Goal: Contribute content

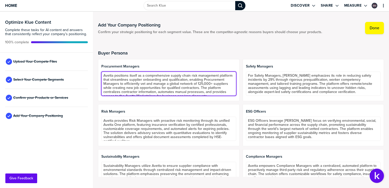
click at [131, 77] on textarea "Avetta positions itself as a comprehensive supply chain risk management platfor…" at bounding box center [168, 83] width 135 height 24
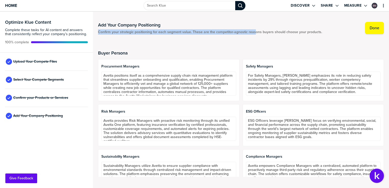
drag, startPoint x: 98, startPoint y: 32, endPoint x: 254, endPoint y: 31, distance: 155.9
click at [254, 31] on span "Confirm your strategic positioning for each segment value. These are the compet…" at bounding box center [210, 32] width 224 height 4
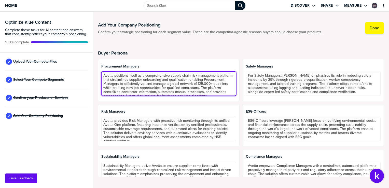
click at [146, 77] on textarea "Avetta positions itself as a comprehensive supply chain risk management platfor…" at bounding box center [168, 83] width 135 height 24
drag, startPoint x: 103, startPoint y: 75, endPoint x: 158, endPoint y: 102, distance: 61.3
click at [158, 102] on div "Procurement Managers Avetta positions itself as a comprehensive supply chain ri…" at bounding box center [241, 125] width 286 height 132
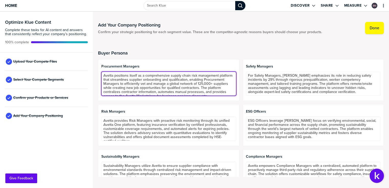
paste textarea "Procurement Managers are under constant pressure to deliver cost savings, onboa…"
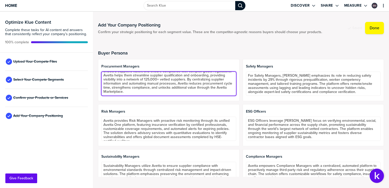
paste textarea "Patricia is a core influencer and evaluator in supplier risk management technol…"
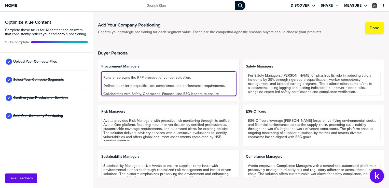
scroll to position [17, 0]
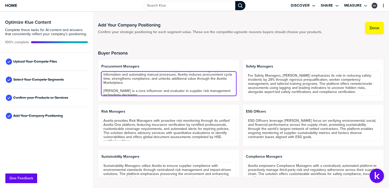
drag, startPoint x: 120, startPoint y: 91, endPoint x: 99, endPoint y: 91, distance: 20.4
click at [99, 91] on div "Procurement Managers Procurement Managers are under constant pressure to delive…" at bounding box center [168, 80] width 141 height 42
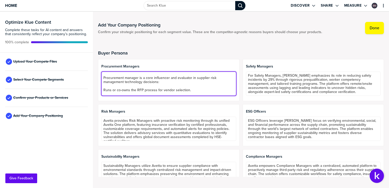
scroll to position [43, 0]
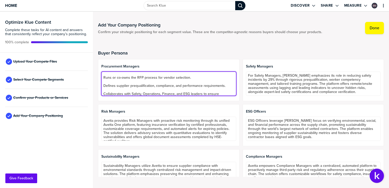
click at [108, 80] on textarea "Procurement Managers are under constant pressure to deliver cost savings, onboa…" at bounding box center [168, 83] width 135 height 24
click at [104, 84] on textarea "Procurement Managers are under constant pressure to deliver cost savings, onboa…" at bounding box center [168, 83] width 135 height 24
click at [106, 86] on textarea "Procurement Managers are under constant pressure to deliver cost savings, onboa…" at bounding box center [168, 83] width 135 height 24
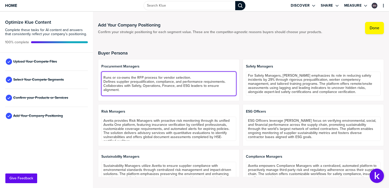
click at [114, 94] on textarea "Procurement Managers are under constant pressure to deliver cost savings, onboa…" at bounding box center [168, 83] width 135 height 24
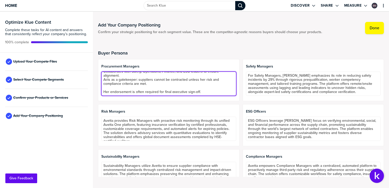
click at [108, 87] on textarea "Procurement Managers are under constant pressure to deliver cost savings, onboa…" at bounding box center [168, 83] width 135 height 24
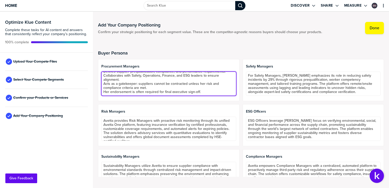
scroll to position [53, 0]
click at [208, 90] on textarea "Procurement Managers are under constant pressure to deliver cost savings, onboa…" at bounding box center [168, 83] width 135 height 24
paste textarea "Metrics That Matter Cost savings % against procurement budget. On-time, in-full…"
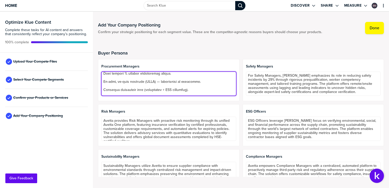
click at [122, 81] on textarea at bounding box center [168, 83] width 135 height 24
click at [113, 85] on textarea at bounding box center [168, 83] width 135 height 24
click at [113, 88] on textarea at bounding box center [168, 83] width 135 height 24
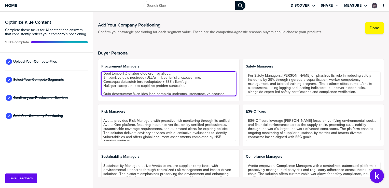
scroll to position [98, 0]
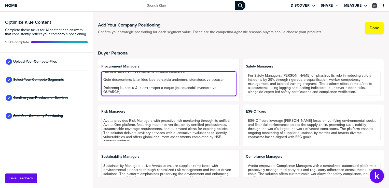
click at [109, 79] on textarea at bounding box center [168, 83] width 135 height 24
click at [107, 86] on textarea at bounding box center [168, 83] width 135 height 24
click at [107, 88] on textarea at bounding box center [168, 83] width 135 height 24
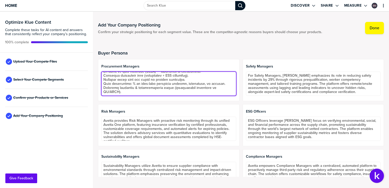
scroll to position [90, 0]
click at [225, 91] on textarea at bounding box center [168, 83] width 135 height 24
paste textarea "Goals & Priorities Deliver cost efficiency while proving procurement’s role in …"
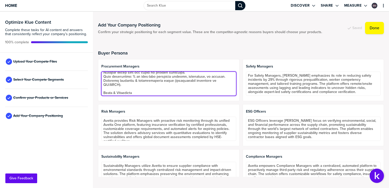
scroll to position [150, 0]
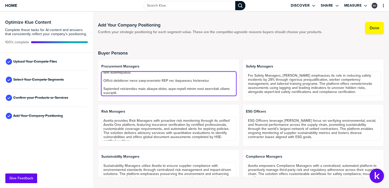
click at [107, 82] on textarea at bounding box center [168, 83] width 135 height 24
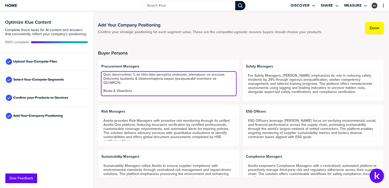
scroll to position [124, 0]
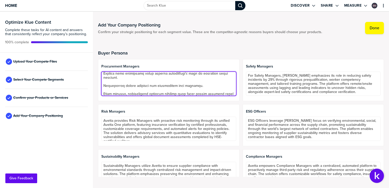
click at [112, 80] on textarea at bounding box center [168, 83] width 135 height 24
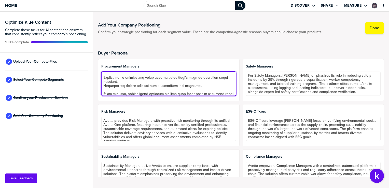
click at [111, 88] on textarea at bounding box center [168, 83] width 135 height 24
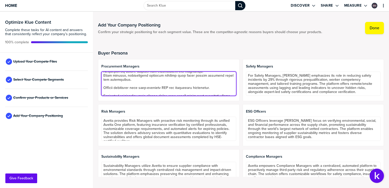
scroll to position [142, 0]
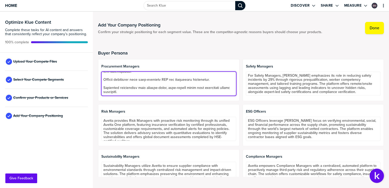
click at [112, 75] on textarea at bounding box center [168, 83] width 135 height 24
click at [108, 85] on textarea at bounding box center [168, 83] width 135 height 24
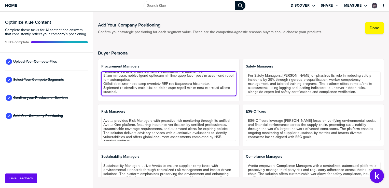
scroll to position [25, 0]
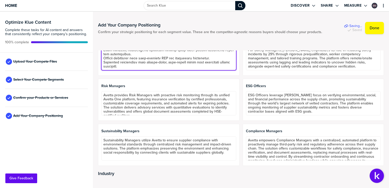
click at [136, 68] on textarea at bounding box center [168, 58] width 135 height 24
paste textarea "Challenges Supplier delays that slow down projects and hurt operational KPIs. C…"
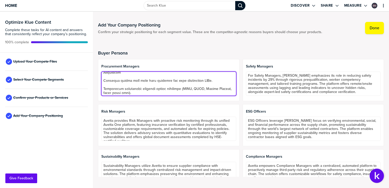
scroll to position [169, 0]
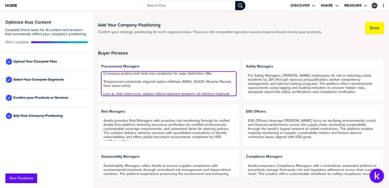
click at [109, 77] on textarea at bounding box center [168, 83] width 135 height 24
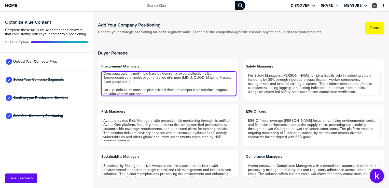
scroll to position [165, 0]
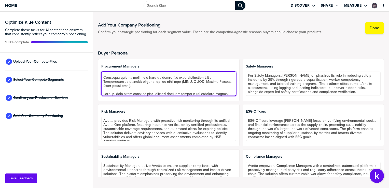
click at [109, 90] on textarea at bounding box center [168, 83] width 135 height 24
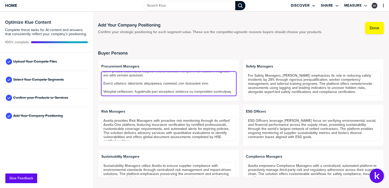
click at [107, 76] on textarea at bounding box center [168, 83] width 135 height 24
click at [106, 81] on textarea at bounding box center [168, 83] width 135 height 24
click at [107, 85] on textarea at bounding box center [168, 83] width 135 height 24
click at [107, 83] on textarea at bounding box center [168, 83] width 135 height 24
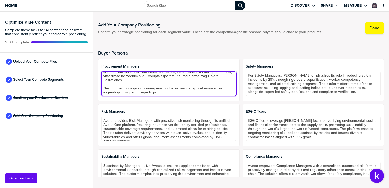
scroll to position [15, 0]
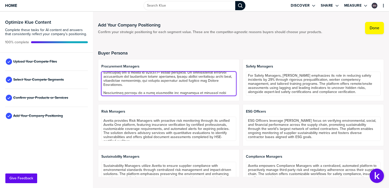
click at [191, 85] on textarea at bounding box center [168, 83] width 135 height 24
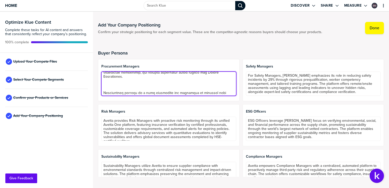
paste textarea "you’re measured on cost savings, but the real risk is being caught off guard by…"
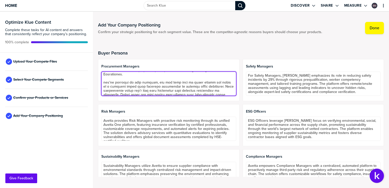
scroll to position [18, 0]
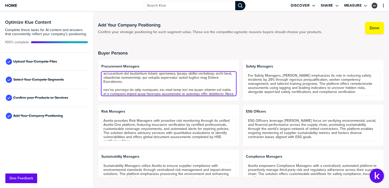
click at [104, 89] on textarea at bounding box center [168, 83] width 135 height 24
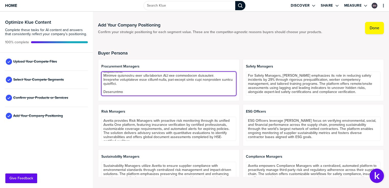
scroll to position [208, 0]
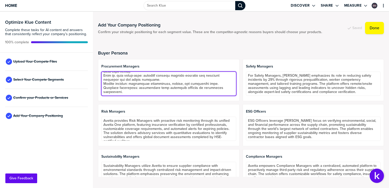
click at [124, 91] on textarea at bounding box center [168, 83] width 135 height 24
paste textarea "Geographical Nuance North America Procurement is mature and highly metrics-driv…"
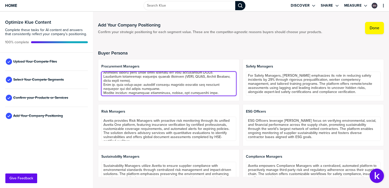
scroll to position [224, 0]
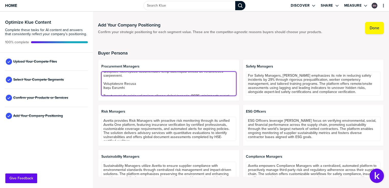
click at [111, 92] on textarea at bounding box center [168, 83] width 135 height 24
click at [148, 83] on textarea at bounding box center [168, 83] width 135 height 24
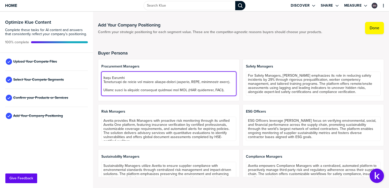
scroll to position [249, 0]
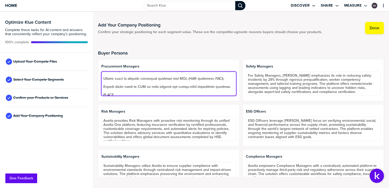
click at [115, 76] on textarea at bounding box center [168, 83] width 135 height 24
click at [112, 79] on textarea at bounding box center [168, 83] width 135 height 24
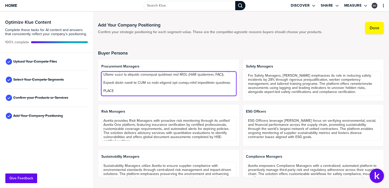
scroll to position [245, 0]
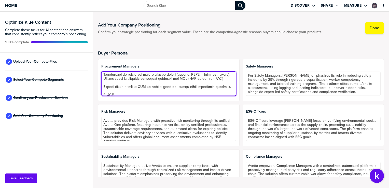
click at [107, 87] on textarea at bounding box center [168, 83] width 135 height 24
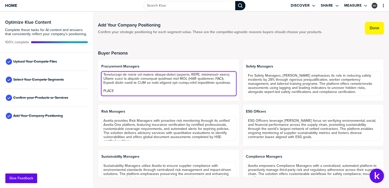
scroll to position [271, 0]
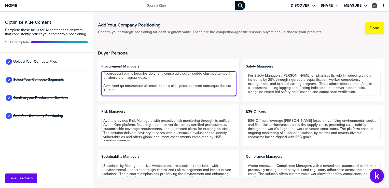
click at [105, 78] on textarea at bounding box center [168, 83] width 135 height 24
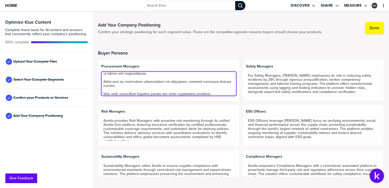
scroll to position [267, 0]
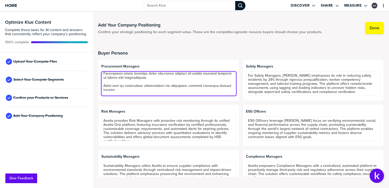
click at [105, 89] on textarea at bounding box center [168, 83] width 135 height 24
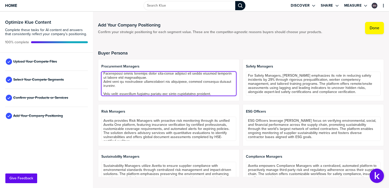
scroll to position [292, 0]
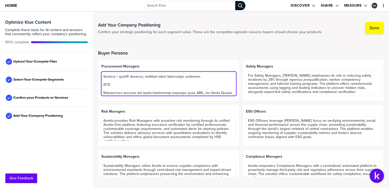
click at [107, 74] on textarea at bounding box center [168, 83] width 135 height 24
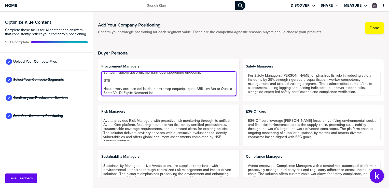
scroll to position [288, 0]
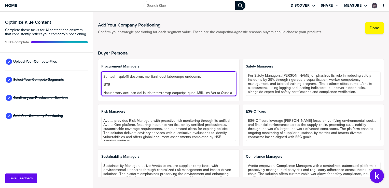
click at [103, 84] on textarea at bounding box center [168, 83] width 135 height 24
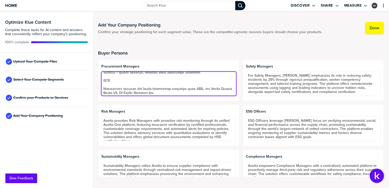
click at [113, 92] on textarea at bounding box center [168, 83] width 135 height 24
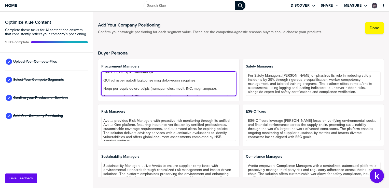
scroll to position [313, 0]
click at [105, 76] on textarea at bounding box center [168, 83] width 135 height 24
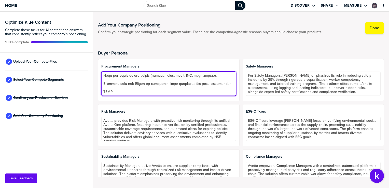
scroll to position [309, 0]
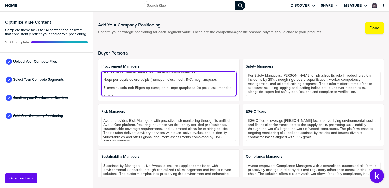
click at [106, 84] on textarea at bounding box center [168, 83] width 135 height 24
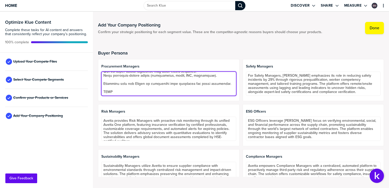
click at [107, 90] on textarea at bounding box center [168, 83] width 135 height 24
click at [107, 85] on textarea at bounding box center [168, 83] width 135 height 24
click at [106, 88] on textarea at bounding box center [168, 83] width 135 height 24
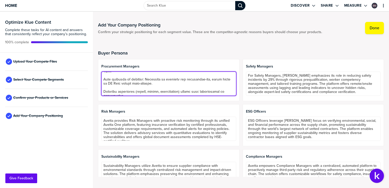
scroll to position [335, 0]
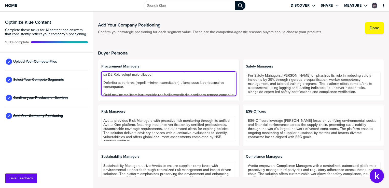
click at [106, 88] on textarea at bounding box center [168, 83] width 135 height 24
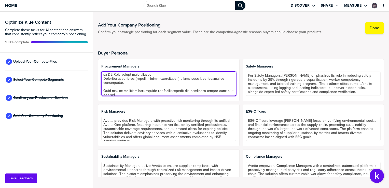
click at [107, 93] on textarea at bounding box center [168, 83] width 135 height 24
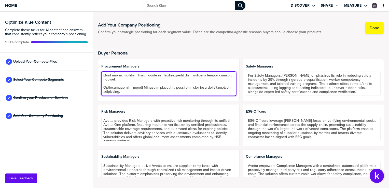
scroll to position [354, 0]
click at [108, 82] on textarea at bounding box center [168, 83] width 135 height 24
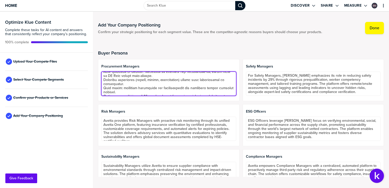
scroll to position [325, 0]
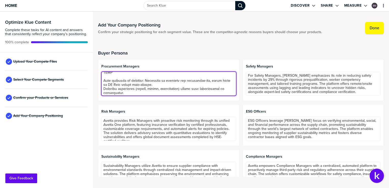
click at [108, 84] on textarea at bounding box center [168, 83] width 135 height 24
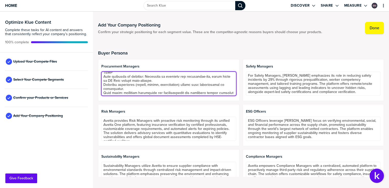
type textarea "Procurement Managers are under constant pressure to deliver cost savings, onboa…"
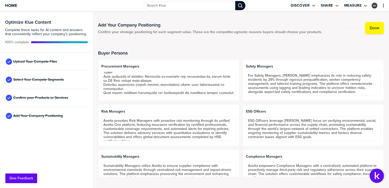
click at [161, 54] on h2 "Buyer Persona" at bounding box center [241, 52] width 286 height 5
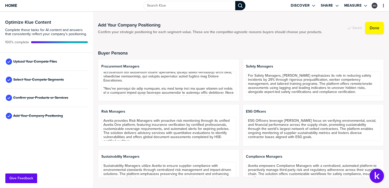
scroll to position [0, 0]
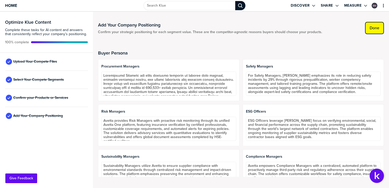
click at [374, 26] on label "Done" at bounding box center [374, 27] width 10 height 5
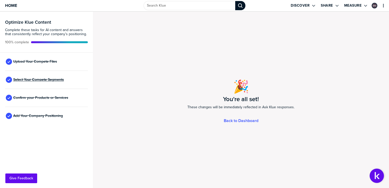
click at [32, 80] on span "Select Your Compete Segments" at bounding box center [38, 80] width 51 height 4
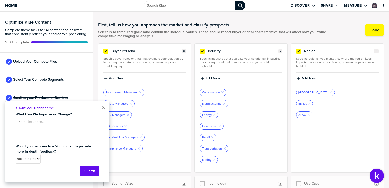
click at [38, 61] on span "Upload Your Compete Files" at bounding box center [35, 62] width 44 height 4
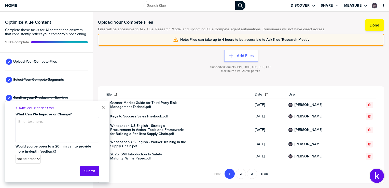
click at [37, 96] on span "Confirm your Products or Services" at bounding box center [40, 98] width 55 height 4
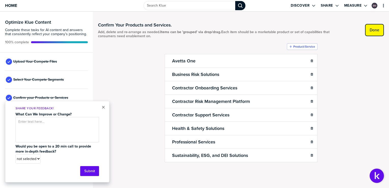
click at [376, 29] on label "Done" at bounding box center [374, 29] width 10 height 5
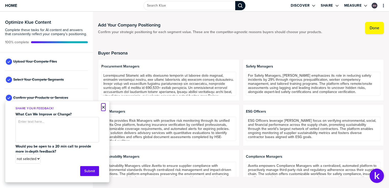
click at [105, 107] on button "×" at bounding box center [104, 107] width 4 height 6
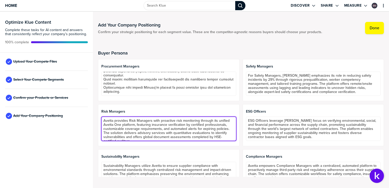
scroll to position [4, 0]
drag, startPoint x: 103, startPoint y: 120, endPoint x: 224, endPoint y: 152, distance: 125.4
click at [224, 152] on div "Procurement Managers Safety Managers For Safety Managers, Avetta emphasizes its…" at bounding box center [241, 125] width 286 height 132
click at [166, 136] on textarea "Avetta provides Risk Managers with proactive risk monitoring through its unifie…" at bounding box center [168, 129] width 135 height 24
paste textarea "Role in Buying Rick is both a champion and a decision-maker in risk and complia…"
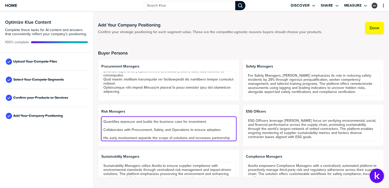
scroll to position [31, 0]
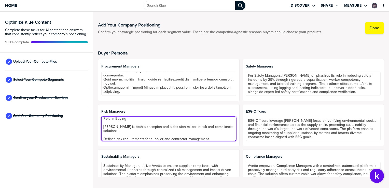
click at [122, 123] on textarea "Avetta provides Risk Managers with proactive risk monitoring through its unifie…" at bounding box center [168, 129] width 135 height 24
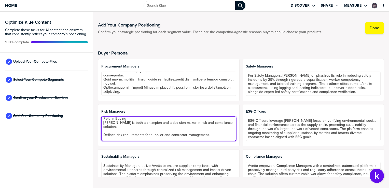
scroll to position [26, 0]
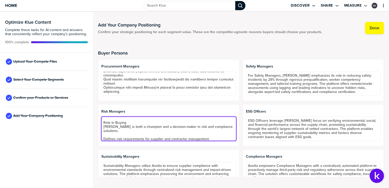
click at [117, 131] on textarea "Avetta provides Risk Managers with proactive risk monitoring through its unifie…" at bounding box center [168, 129] width 135 height 24
click at [120, 134] on textarea "Avetta provides Risk Managers with proactive risk monitoring through its unifie…" at bounding box center [168, 129] width 135 height 24
click at [116, 138] on textarea "Avetta provides Risk Managers with proactive risk monitoring through its unifie…" at bounding box center [168, 129] width 135 height 24
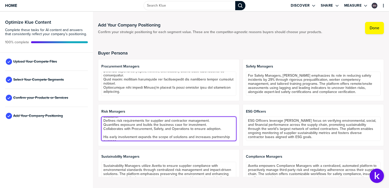
click at [119, 128] on textarea "Avetta provides Risk Managers with proactive risk monitoring through its unifie…" at bounding box center [168, 129] width 135 height 24
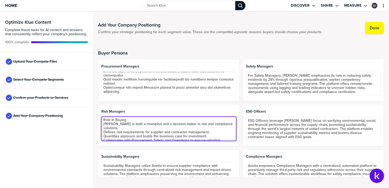
scroll to position [37, 0]
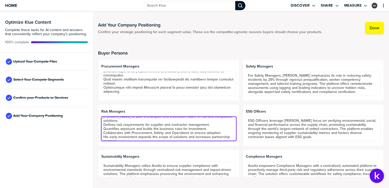
click at [111, 125] on textarea "Avetta provides Risk Managers with proactive risk monitoring through its unifie…" at bounding box center [168, 129] width 135 height 24
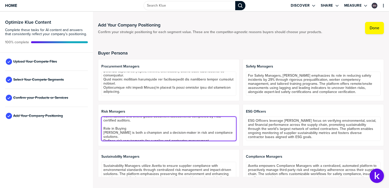
scroll to position [19, 0]
drag, startPoint x: 124, startPoint y: 120, endPoint x: 102, endPoint y: 135, distance: 27.2
click at [102, 135] on textarea "Avetta provides Risk Managers with proactive risk monitoring through its unifie…" at bounding box center [168, 129] width 135 height 24
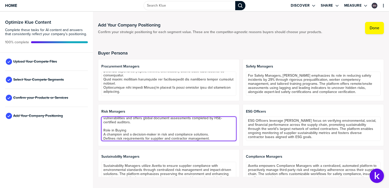
scroll to position [37, 0]
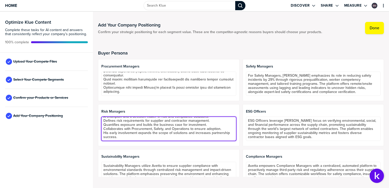
drag, startPoint x: 109, startPoint y: 131, endPoint x: 95, endPoint y: 131, distance: 14.5
click at [95, 131] on div "Add Your Company Positioning Confirm your strategic positioning for each segmen…" at bounding box center [241, 100] width 296 height 176
click at [125, 136] on textarea "Avetta provides Risk Managers with proactive risk monitoring through its unifie…" at bounding box center [168, 129] width 135 height 24
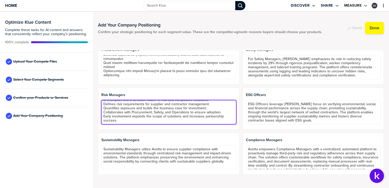
scroll to position [25, 0]
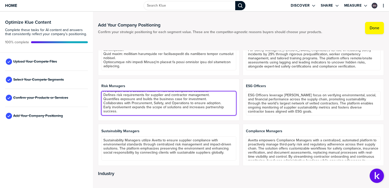
paste textarea "Metrics That Matter Incidents per 1,000 employees and suppliers. Compliance aud…"
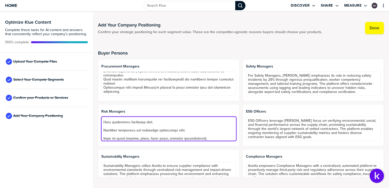
scroll to position [75, 0]
click at [121, 127] on textarea at bounding box center [168, 129] width 135 height 24
click at [128, 130] on textarea at bounding box center [168, 129] width 135 height 24
click at [125, 120] on textarea at bounding box center [168, 129] width 135 height 24
click at [123, 117] on textarea at bounding box center [168, 129] width 135 height 24
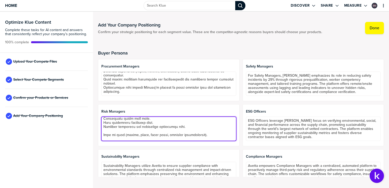
scroll to position [70, 0]
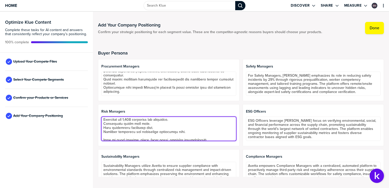
click at [110, 134] on textarea at bounding box center [168, 129] width 135 height 24
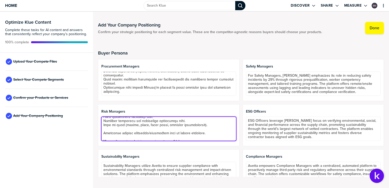
scroll to position [85, 0]
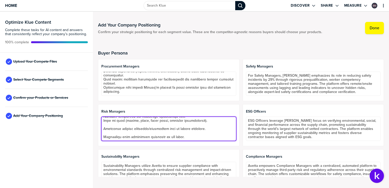
click at [111, 124] on textarea at bounding box center [168, 129] width 135 height 24
click at [112, 131] on textarea at bounding box center [168, 129] width 135 height 24
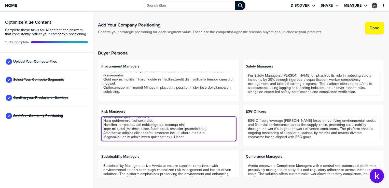
scroll to position [25, 0]
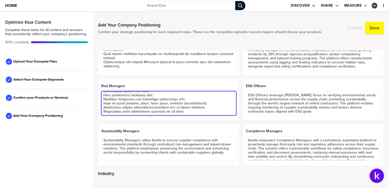
click at [194, 111] on textarea at bounding box center [168, 103] width 135 height 24
paste textarea "Goals & Priorities Reduce incidents: Minimize safety and operational disruption…"
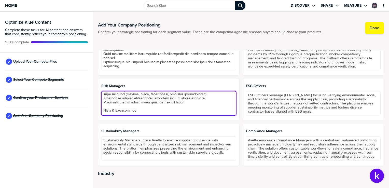
scroll to position [95, 0]
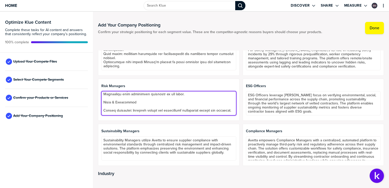
click at [110, 106] on textarea at bounding box center [168, 103] width 135 height 24
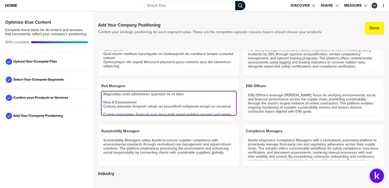
click at [110, 112] on textarea at bounding box center [168, 103] width 135 height 24
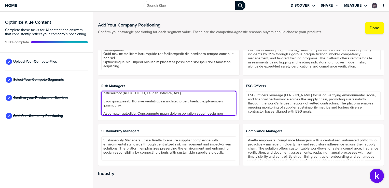
click at [115, 101] on textarea at bounding box center [168, 103] width 135 height 24
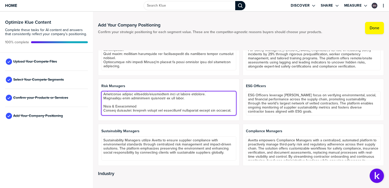
click at [121, 113] on textarea at bounding box center [168, 103] width 135 height 24
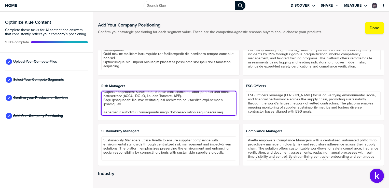
scroll to position [122, 0]
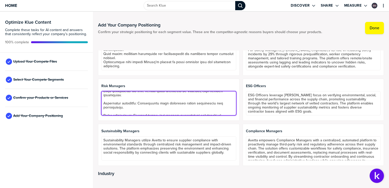
click at [115, 101] on textarea at bounding box center [168, 103] width 135 height 24
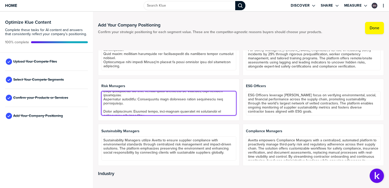
click at [111, 108] on textarea at bounding box center [168, 103] width 135 height 24
click at [109, 111] on textarea at bounding box center [168, 103] width 135 height 24
click at [156, 112] on textarea at bounding box center [168, 103] width 135 height 24
paste textarea "Challenges Cross-functional alignment: Getting Procurement, Safety, Legal, and …"
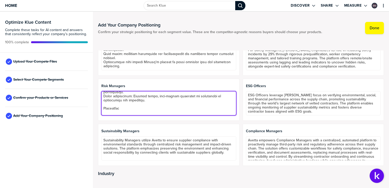
scroll to position [194, 0]
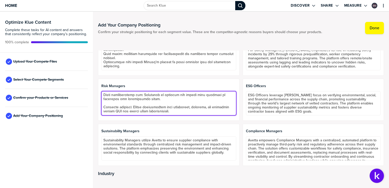
click at [123, 106] on textarea at bounding box center [168, 103] width 135 height 24
click at [131, 102] on textarea at bounding box center [168, 103] width 135 height 24
click at [131, 103] on textarea at bounding box center [168, 103] width 135 height 24
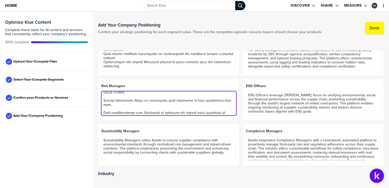
scroll to position [165, 0]
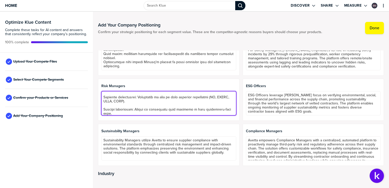
click at [125, 94] on textarea at bounding box center [168, 103] width 135 height 24
click at [110, 98] on textarea at bounding box center [168, 103] width 135 height 24
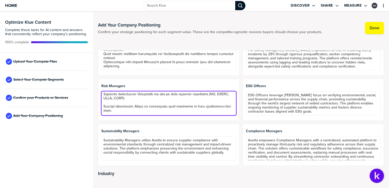
scroll to position [160, 0]
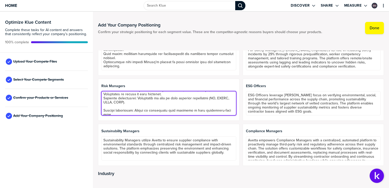
click at [108, 110] on textarea at bounding box center [168, 103] width 135 height 24
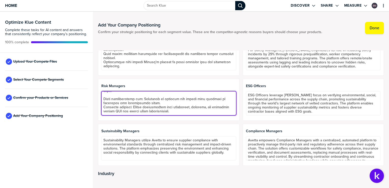
click at [116, 95] on textarea at bounding box center [168, 103] width 135 height 24
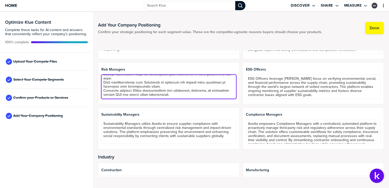
scroll to position [51, 0]
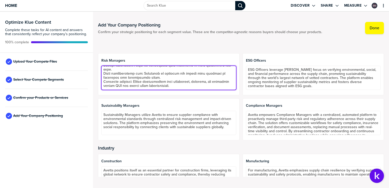
click at [174, 88] on textarea at bounding box center [168, 78] width 135 height 24
paste textarea "Geographical Nuance North America → Driven by insurance, OSHA, SOX, and ESG rep…"
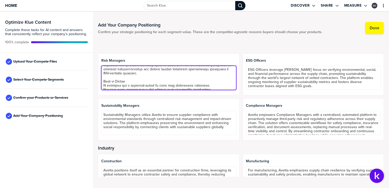
scroll to position [25, 0]
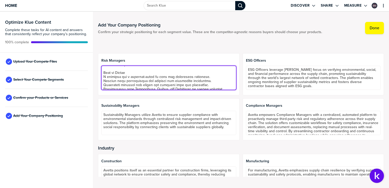
type textarea "Avetta provides Risk Managers with proactive risk monitoring through its unifie…"
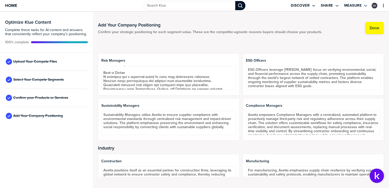
click at [219, 42] on div "Buyer Persona Procurement Managers Safety Managers For Safety Managers, Avetta …" at bounding box center [241, 110] width 286 height 143
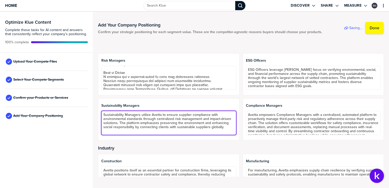
click at [176, 114] on textarea "Sustainability Managers utilize Avetta to ensure supplier compliance with envir…" at bounding box center [168, 123] width 135 height 24
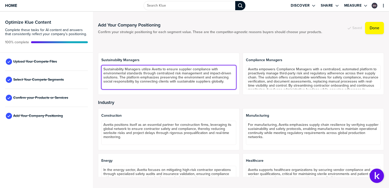
scroll to position [102, 0]
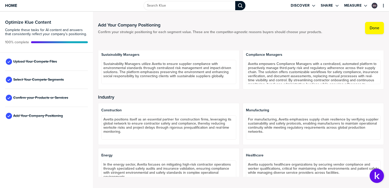
click at [193, 45] on div "Buyer Persona Procurement Managers Safety Managers For Safety Managers, Avetta …" at bounding box center [241, 110] width 286 height 143
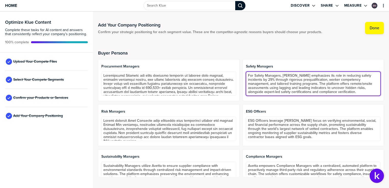
scroll to position [0, 0]
drag, startPoint x: 245, startPoint y: 75, endPoint x: 364, endPoint y: 93, distance: 120.0
click at [364, 93] on textarea "For Safety Managers, Avetta emphasizes its role in reducing safety incidents by…" at bounding box center [313, 83] width 135 height 24
paste textarea "supplier prequalification, worker competency management, and tailored training …"
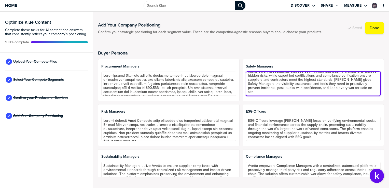
click at [255, 90] on textarea "For Safety Managers, Avetta emphasizes its role in reducing safety incidents by…" at bounding box center [313, 83] width 135 height 24
click at [255, 94] on textarea "For Safety Managers, Avetta emphasizes its role in reducing safety incidents by…" at bounding box center [313, 83] width 135 height 24
paste textarea "Role in Buying Sam is a key influencer in selecting safety and compliance solut…"
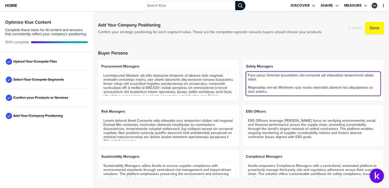
scroll to position [248, 0]
paste textarea "How to Win with Safety Officers Speak to incident reduction and audit readiness…"
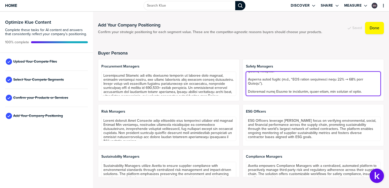
scroll to position [309, 0]
paste textarea "Geographical Nuance North America: OSHA compliance and insurance-driven safety …"
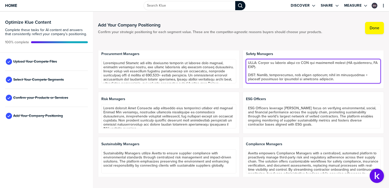
scroll to position [9, 0]
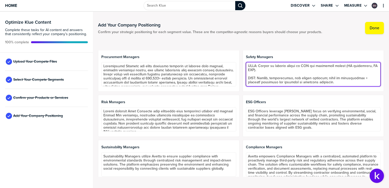
type textarea "For Safety Managers, Avetta emphasizes its role in reducing safety incidents by…"
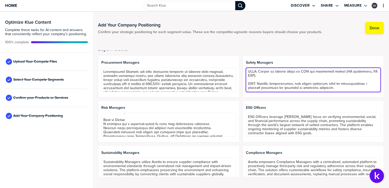
scroll to position [0, 0]
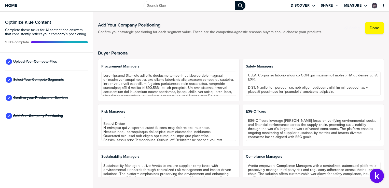
click at [139, 160] on div at bounding box center [168, 159] width 135 height 3
click at [134, 156] on span "Sustainability Managers" at bounding box center [168, 156] width 135 height 4
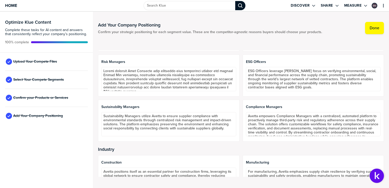
scroll to position [51, 0]
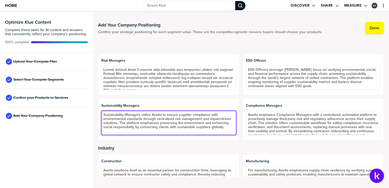
drag, startPoint x: 103, startPoint y: 115, endPoint x: 267, endPoint y: 140, distance: 166.2
click at [267, 140] on div "Buyer Persona Procurement Managers Safety Managers Risk Managers ESG Officers E…" at bounding box center [241, 113] width 286 height 126
paste textarea "For Sustainability Managers, Avetta emphasizes its role in ensuring supplier co…"
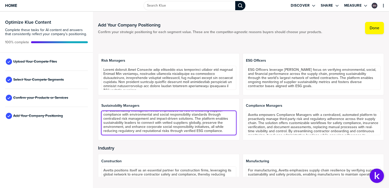
paste textarea "responsible for driving the company’s sustainability and ESG agenda. This inclu…"
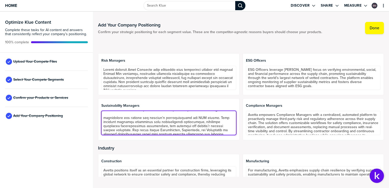
click at [104, 116] on textarea at bounding box center [168, 123] width 135 height 24
click at [127, 130] on textarea at bounding box center [168, 123] width 135 height 24
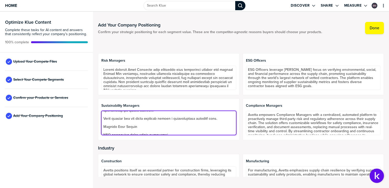
scroll to position [146, 0]
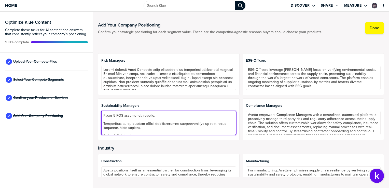
drag, startPoint x: 124, startPoint y: 133, endPoint x: 102, endPoint y: 114, distance: 29.5
click at [102, 115] on textarea at bounding box center [168, 123] width 135 height 24
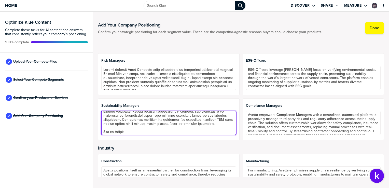
scroll to position [69, 0]
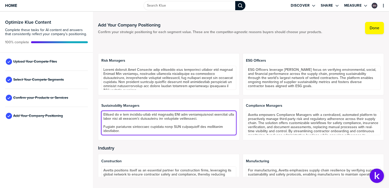
click at [135, 121] on textarea at bounding box center [168, 123] width 135 height 24
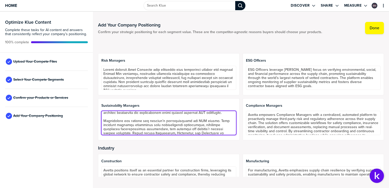
scroll to position [0, 0]
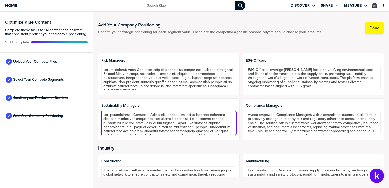
drag, startPoint x: 123, startPoint y: 114, endPoint x: 193, endPoint y: 130, distance: 72.1
click at [193, 134] on textarea at bounding box center [168, 123] width 135 height 24
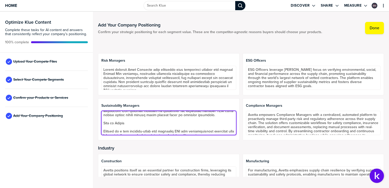
scroll to position [65, 0]
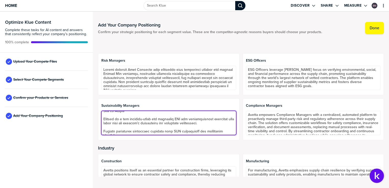
click at [119, 117] on textarea at bounding box center [168, 123] width 135 height 24
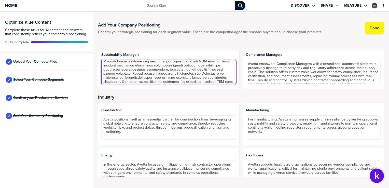
scroll to position [22, 0]
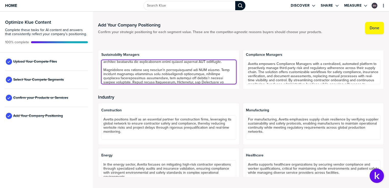
click at [127, 70] on textarea at bounding box center [168, 72] width 135 height 24
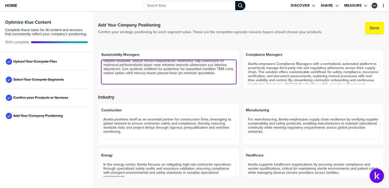
scroll to position [48, 0]
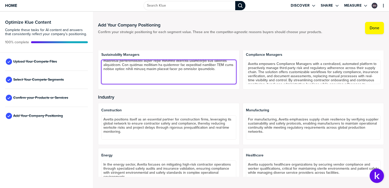
paste textarea "your success depends on proving real sustainability progress across your supply…"
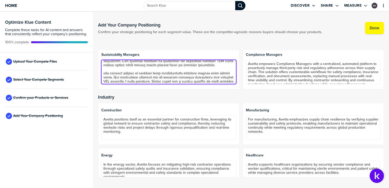
scroll to position [43, 0]
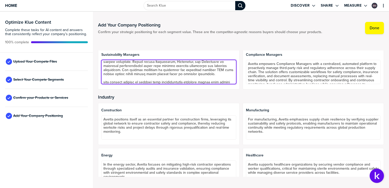
click at [105, 81] on textarea at bounding box center [168, 72] width 135 height 24
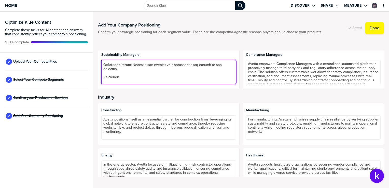
scroll to position [309, 0]
click at [156, 80] on textarea at bounding box center [168, 72] width 135 height 24
paste textarea "Geographical Nuance North America: SEC climate disclosure rules and investor re…"
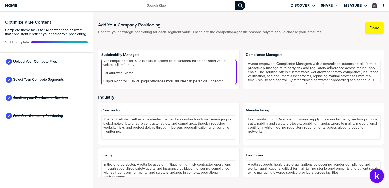
scroll to position [365, 0]
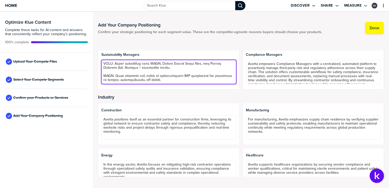
type textarea "For Sustainability Managers, Avetta emphasizes its role in ensuring supplier co…"
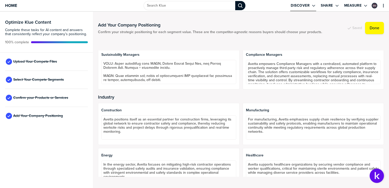
click at [304, 7] on label "Discover" at bounding box center [300, 5] width 19 height 5
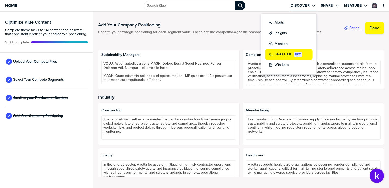
click at [284, 52] on label "Sales Calls" at bounding box center [282, 54] width 17 height 5
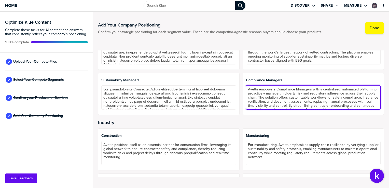
scroll to position [24, 0]
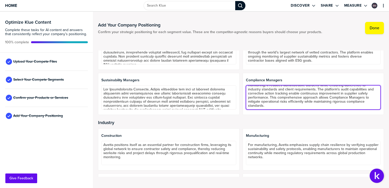
drag, startPoint x: 246, startPoint y: 89, endPoint x: 389, endPoint y: 139, distance: 152.0
click at [388, 139] on html "Home Discover Share Measure Optimize Klue Content Complete these tasks for AI c…" at bounding box center [194, 94] width 389 height 188
paste textarea "to eliminate compliance blind spots and reduce audit stress by centralizing thi…"
paste textarea "responsible for ensuring that the organization and its suppliers remain complia…"
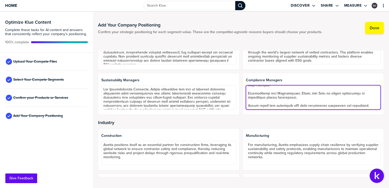
scroll to position [84, 0]
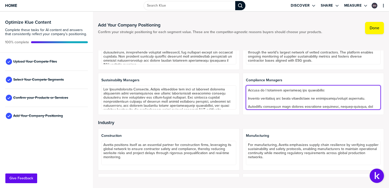
drag, startPoint x: 263, startPoint y: 90, endPoint x: 245, endPoint y: 90, distance: 18.6
click at [246, 90] on textarea at bounding box center [313, 97] width 135 height 24
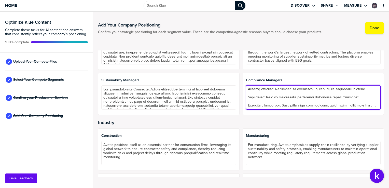
scroll to position [289, 0]
click at [258, 106] on textarea at bounding box center [313, 97] width 135 height 24
paste textarea "Geographical Nuance [GEOGRAPHIC_DATA]: OSHA, insurance verification, and ESG di…"
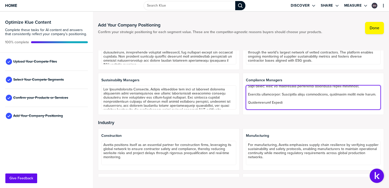
scroll to position [345, 0]
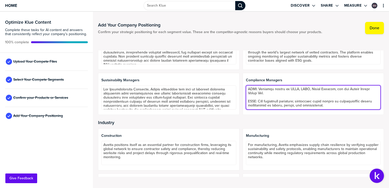
type textarea "Avetta empowers Compliance Managers to eliminate compliance blind spots and red…"
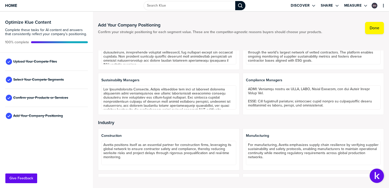
click at [205, 120] on h2 "Industry" at bounding box center [241, 122] width 286 height 5
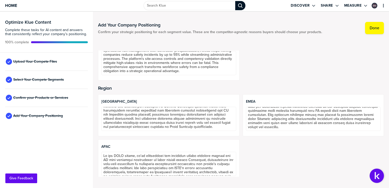
scroll to position [304, 0]
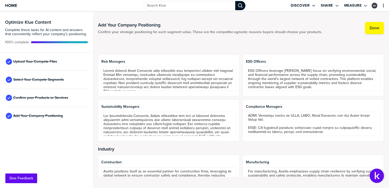
scroll to position [0, 0]
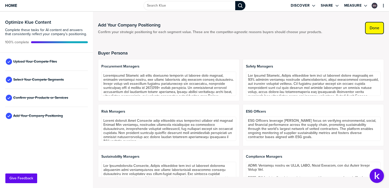
click at [376, 27] on label "Done" at bounding box center [374, 27] width 10 height 5
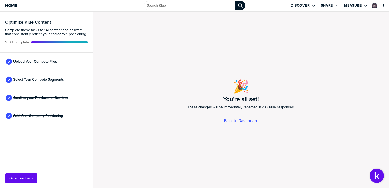
click at [308, 5] on label "Discover" at bounding box center [300, 5] width 19 height 5
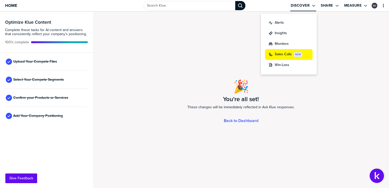
click at [290, 56] on label "Sales Calls" at bounding box center [282, 54] width 17 height 5
